Goal: Task Accomplishment & Management: Use online tool/utility

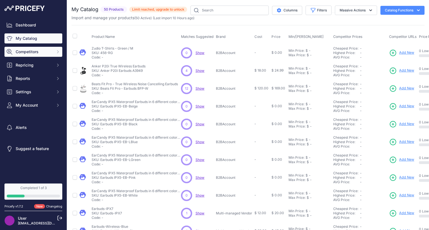
click at [27, 48] on button "Competitors" at bounding box center [33, 52] width 58 height 10
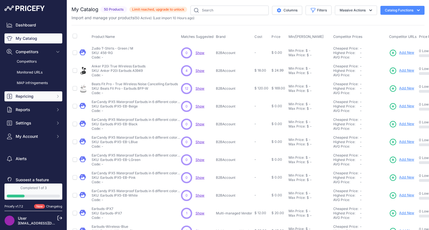
click at [35, 93] on button "Repricing" at bounding box center [33, 97] width 58 height 10
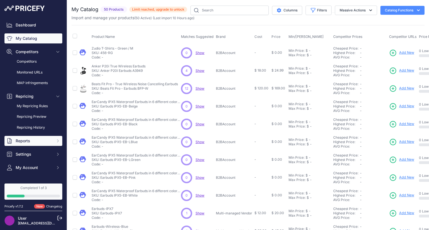
click at [35, 138] on button "Reports" at bounding box center [33, 141] width 58 height 10
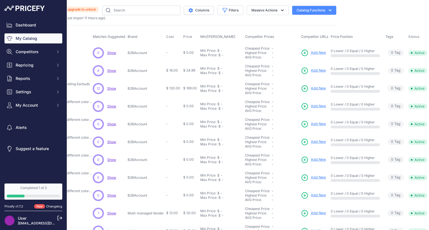
scroll to position [0, 92]
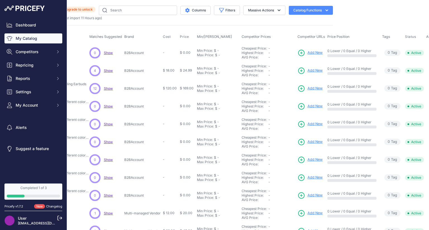
click at [314, 52] on span "Add New" at bounding box center [314, 52] width 15 height 5
